Goal: Information Seeking & Learning: Learn about a topic

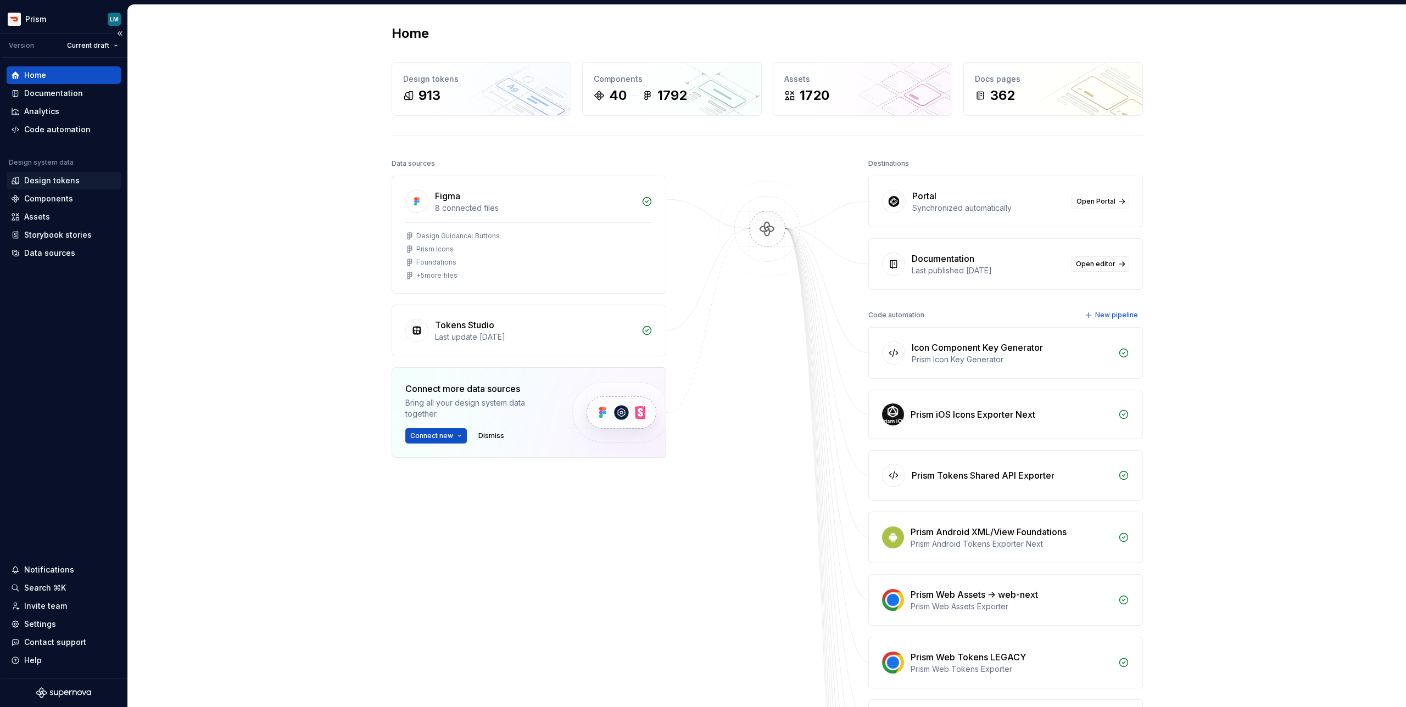
click at [55, 181] on div "Design tokens" at bounding box center [51, 180] width 55 height 11
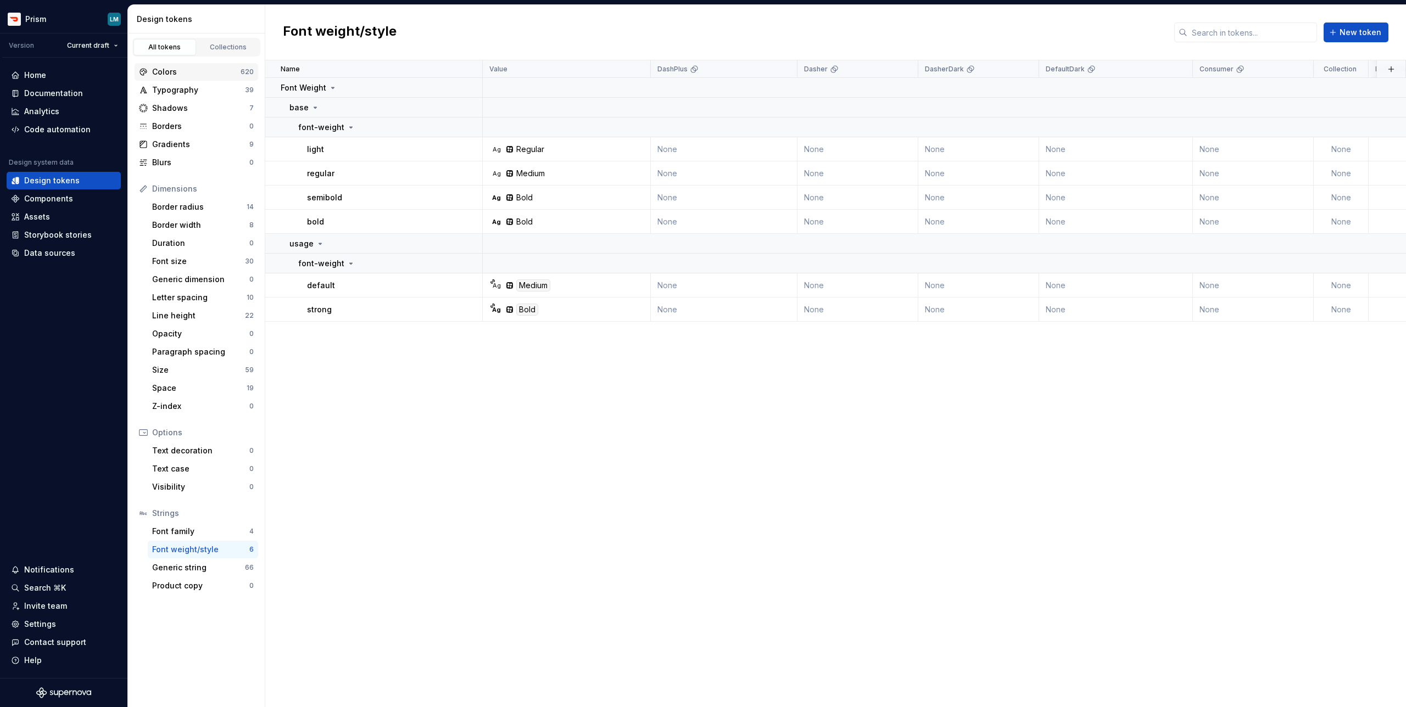
click at [191, 66] on div "Colors" at bounding box center [196, 71] width 88 height 11
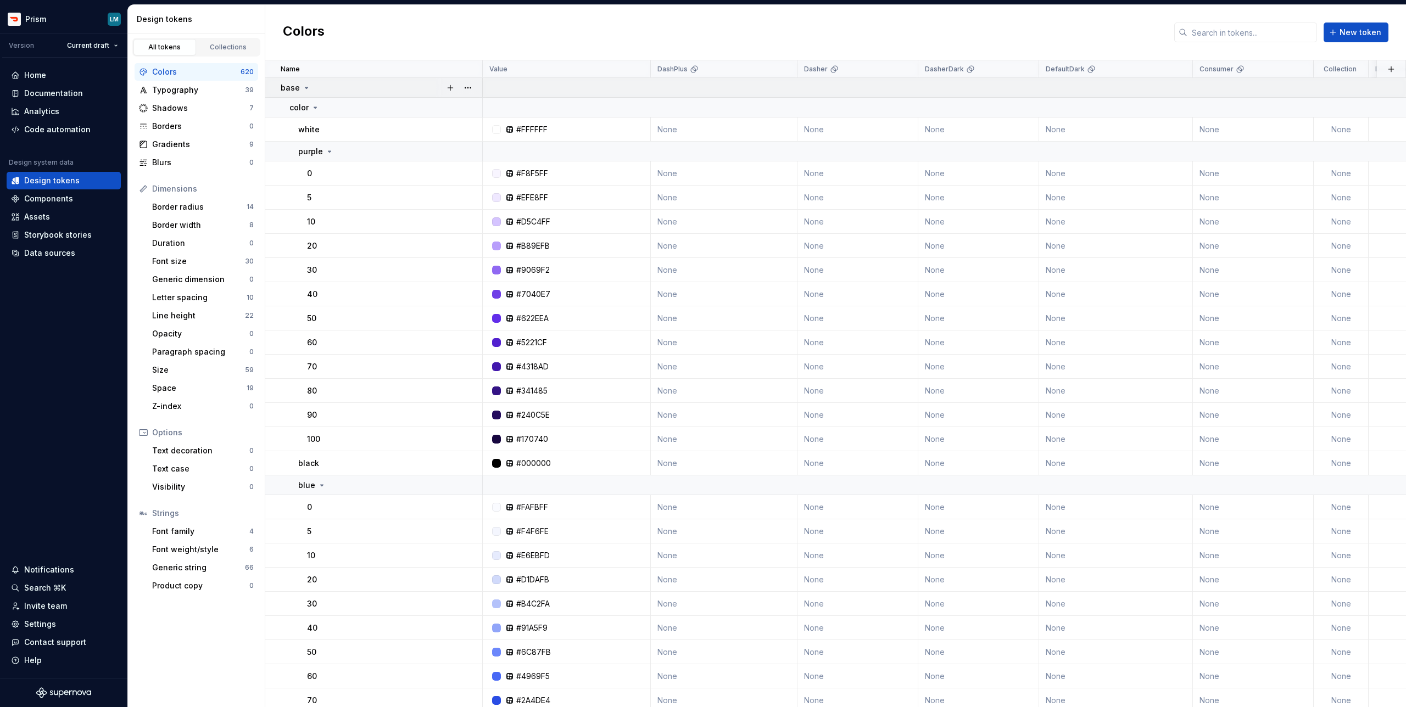
click at [303, 88] on icon at bounding box center [306, 87] width 9 height 9
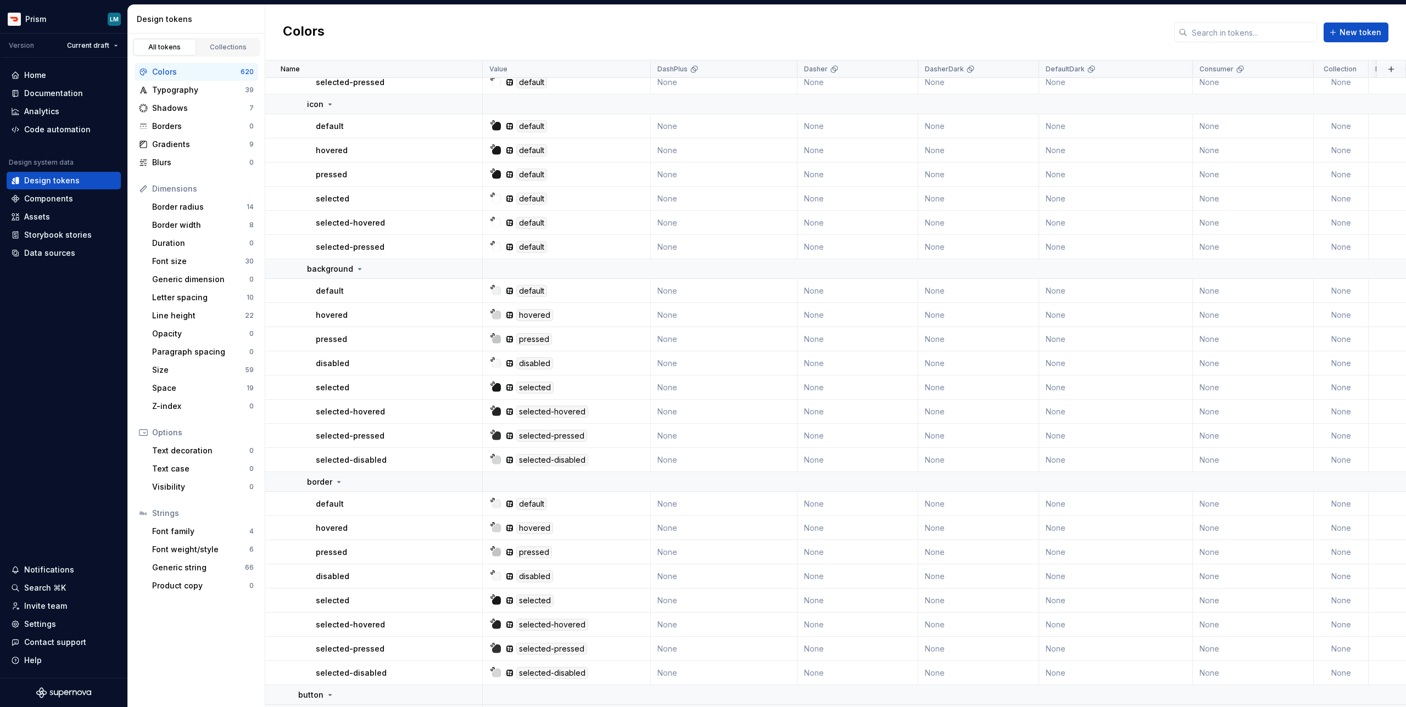
scroll to position [6254, 0]
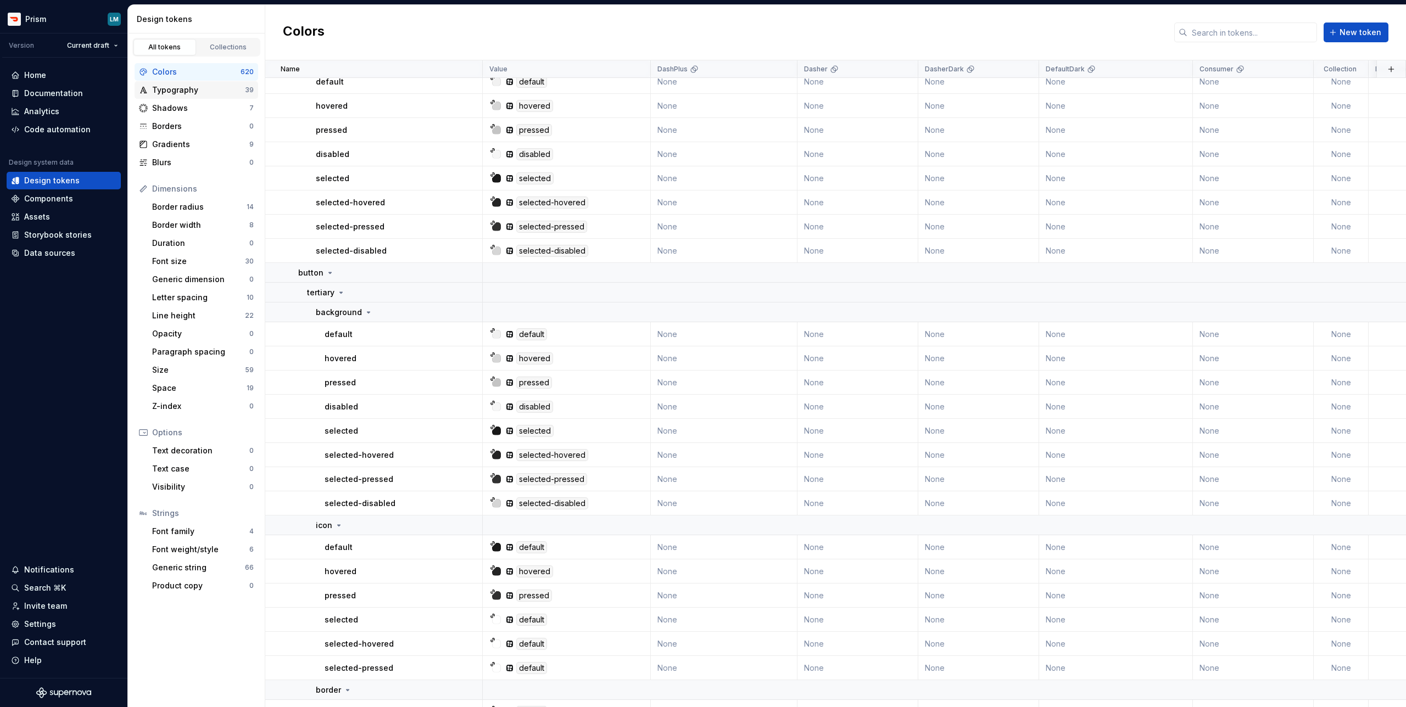
click at [189, 90] on div "Typography" at bounding box center [198, 90] width 93 height 11
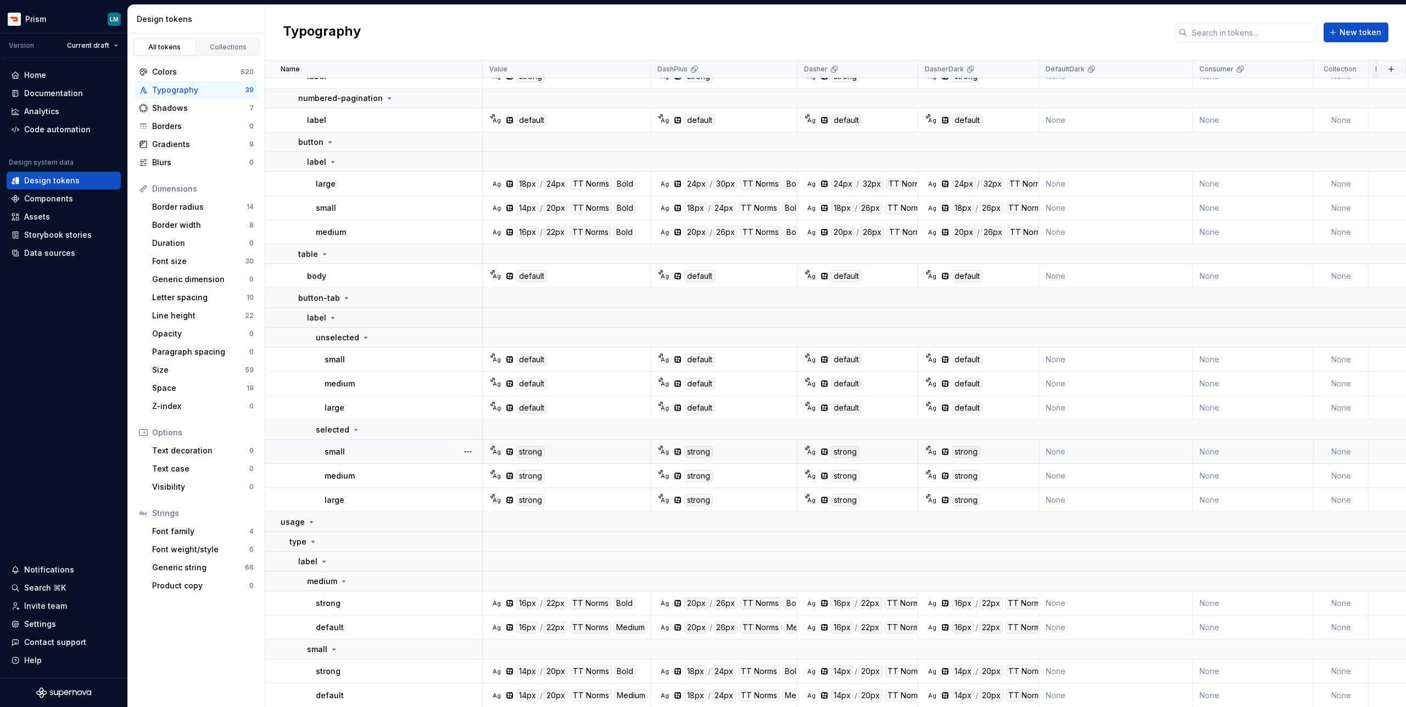
scroll to position [298, 0]
